Goal: Task Accomplishment & Management: Complete application form

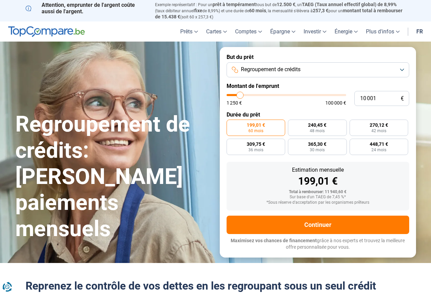
click at [318, 66] on button "Regroupement de crédits" at bounding box center [318, 69] width 183 height 15
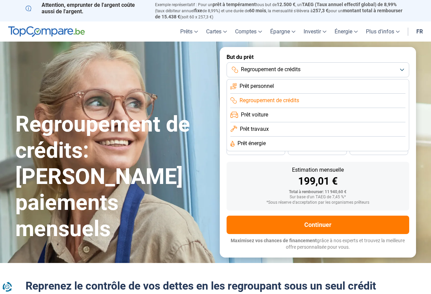
click at [258, 127] on span "Prêt travaux" at bounding box center [254, 128] width 29 height 7
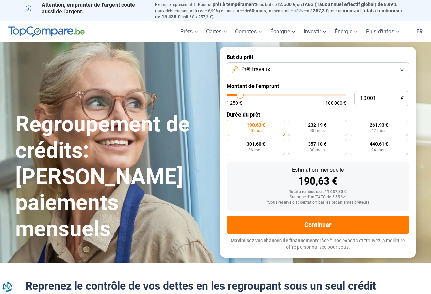
type input "11 000"
type input "11000"
type input "12 000"
type input "12000"
type input "16 250"
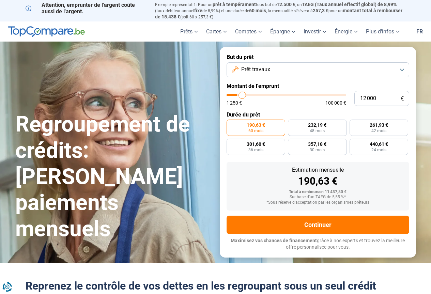
type input "16250"
type input "22 750"
type input "22750"
type input "32 000"
type input "32000"
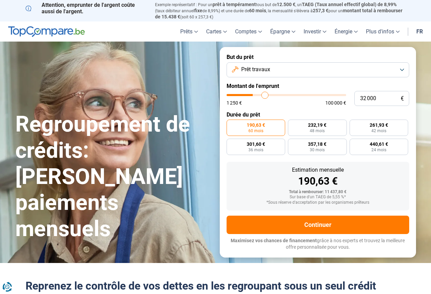
type input "42 750"
type input "42750"
type input "54 250"
type input "54250"
type input "63 250"
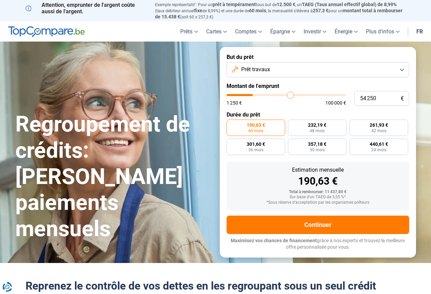
type input "63250"
type input "68 000"
type input "68000"
type input "69 500"
drag, startPoint x: 241, startPoint y: 94, endPoint x: 308, endPoint y: 93, distance: 66.5
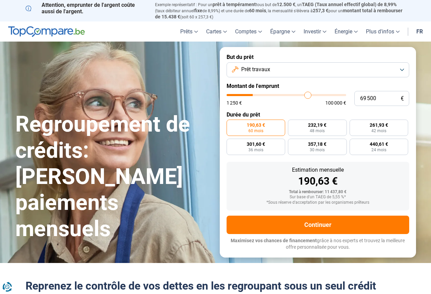
type input "69500"
click at [308, 94] on input "range" at bounding box center [287, 95] width 120 height 2
radio input "false"
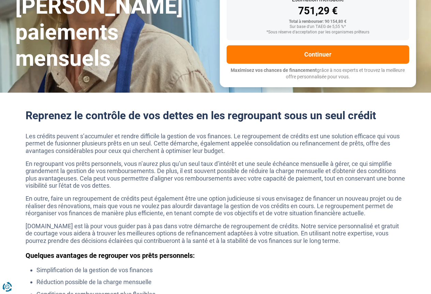
scroll to position [341, 0]
